Goal: Find specific page/section: Find specific page/section

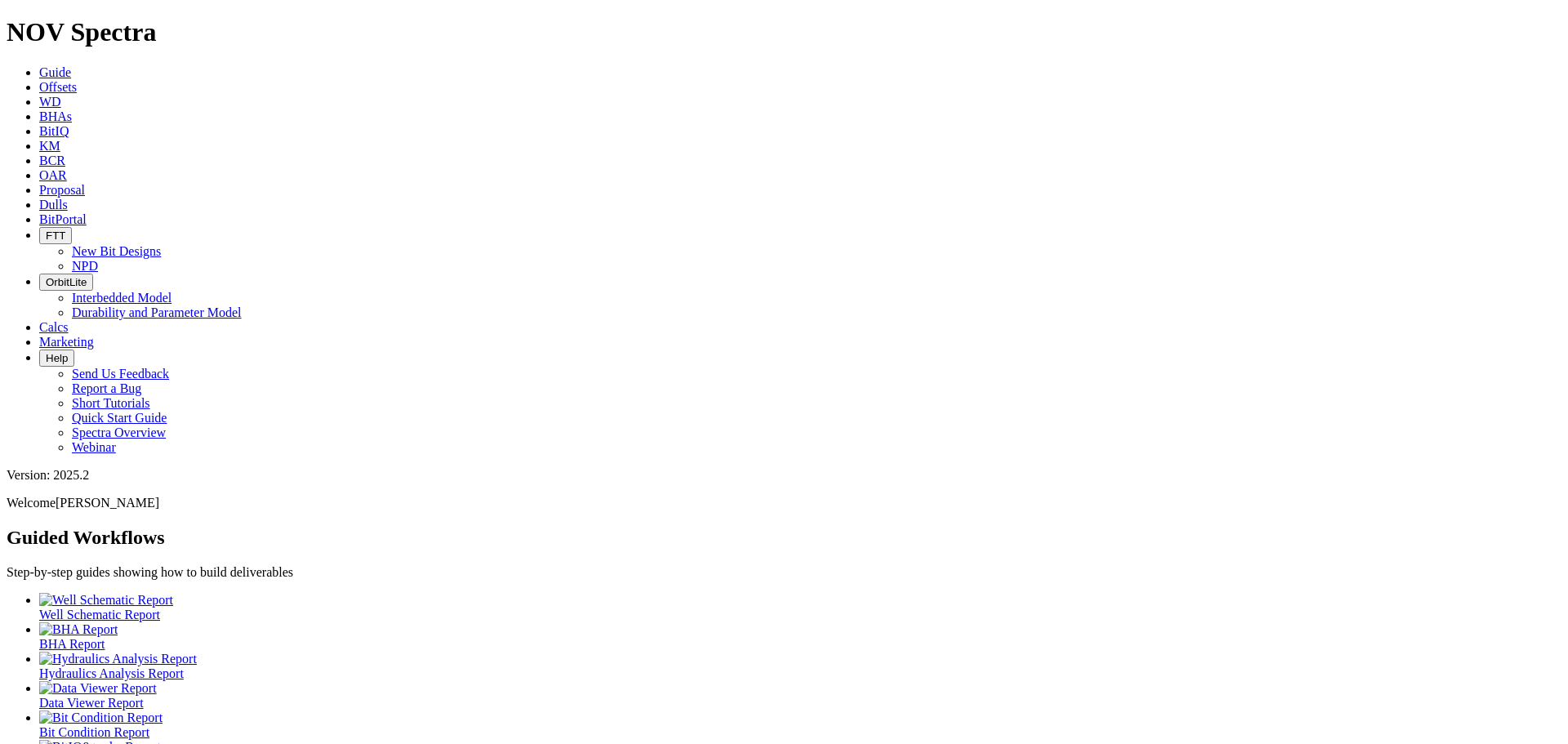
click at [39, 198] on icon at bounding box center [39, 205] width 0 height 14
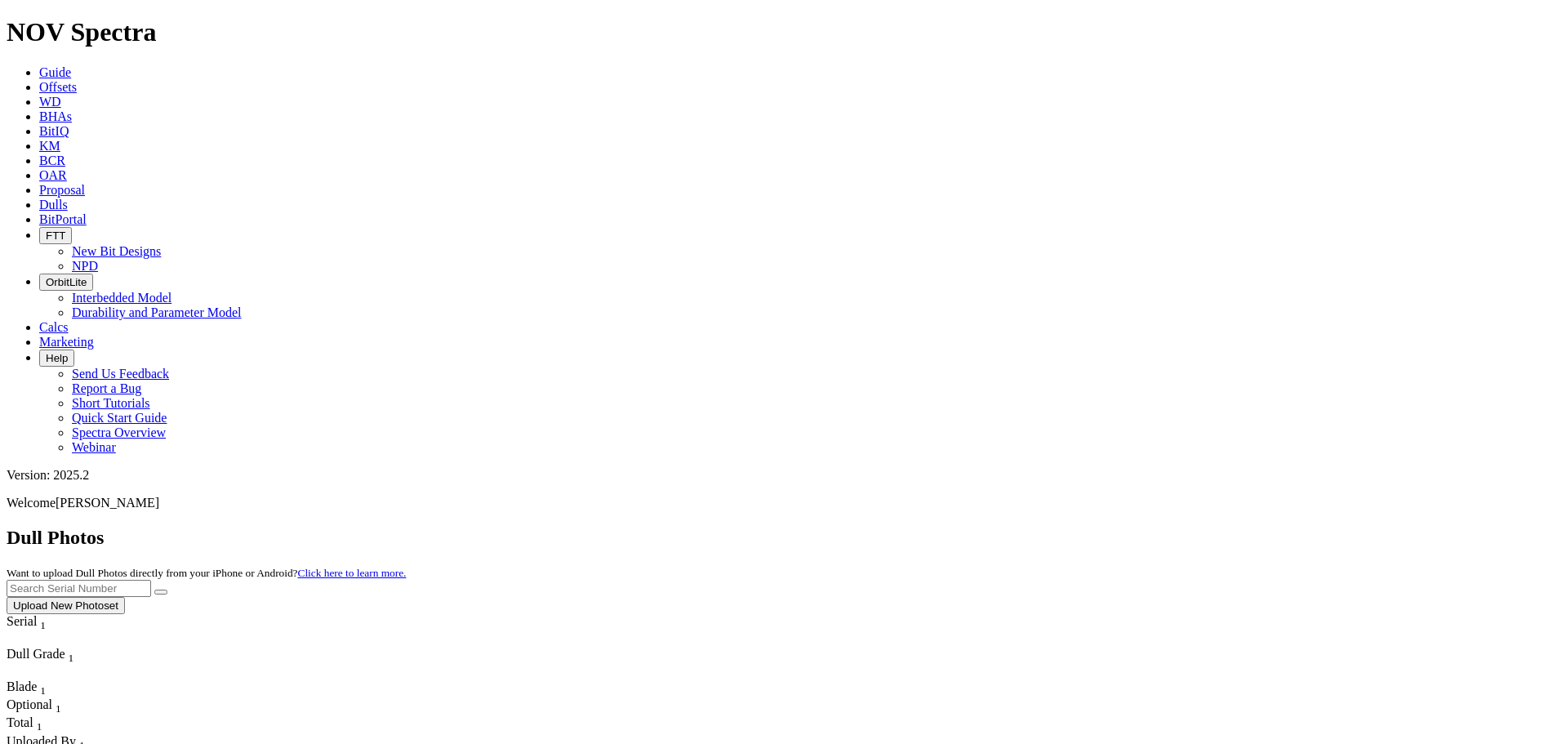
click at [151, 580] on input "text" at bounding box center [78, 589] width 144 height 17
type input "A320362"
click at [154, 590] on button "submit" at bounding box center [160, 592] width 13 height 5
drag, startPoint x: 1234, startPoint y: 67, endPoint x: 1160, endPoint y: 66, distance: 74.0
click at [1154, 527] on div "Dull Photos Want to upload Dull Photos directly from your iPhone or Android? Cl…" at bounding box center [784, 571] width 1555 height 87
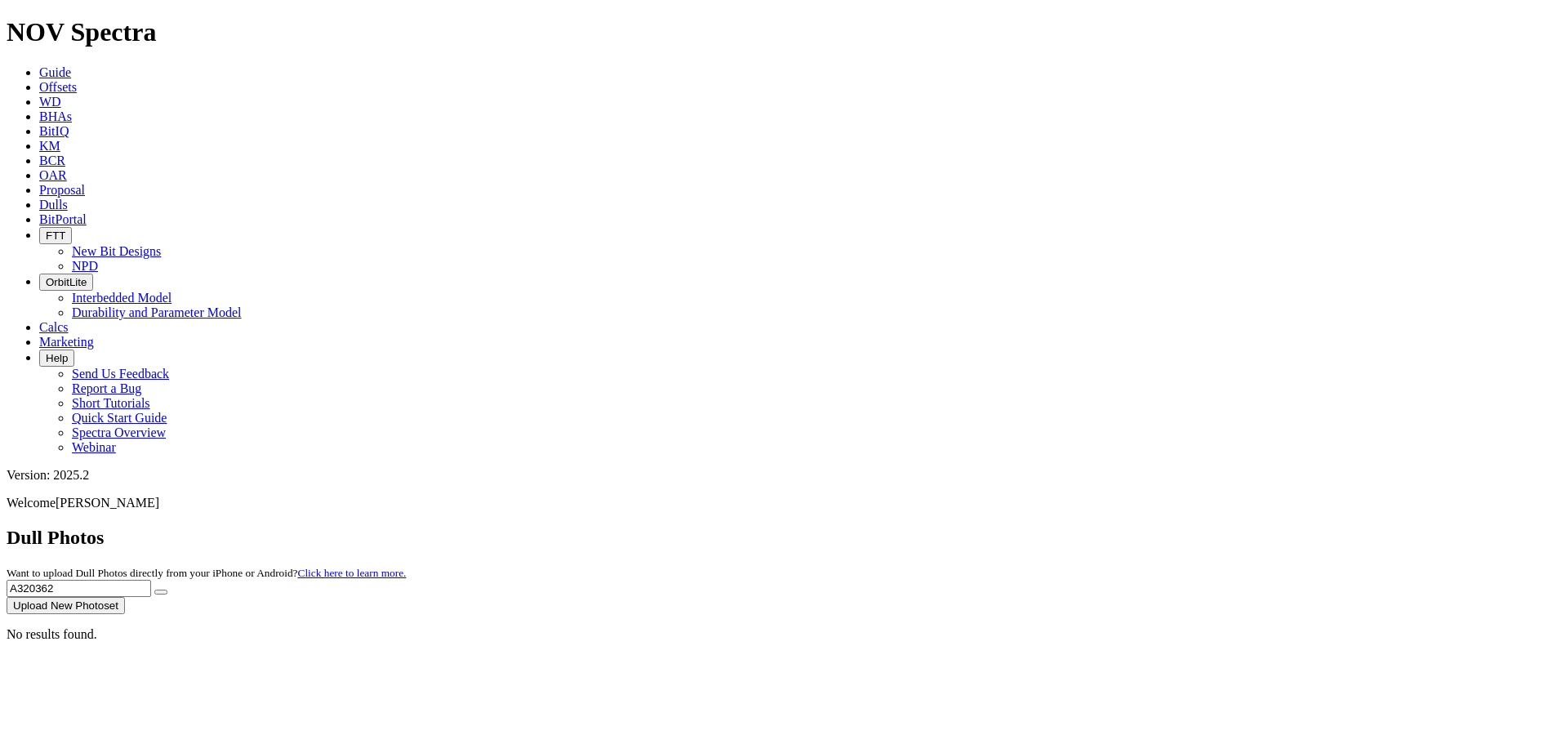
click at [161, 592] on icon "submit" at bounding box center [161, 592] width 0 height 0
click at [1284, 627] on div "No results found." at bounding box center [784, 634] width 1555 height 15
